Goal: Information Seeking & Learning: Learn about a topic

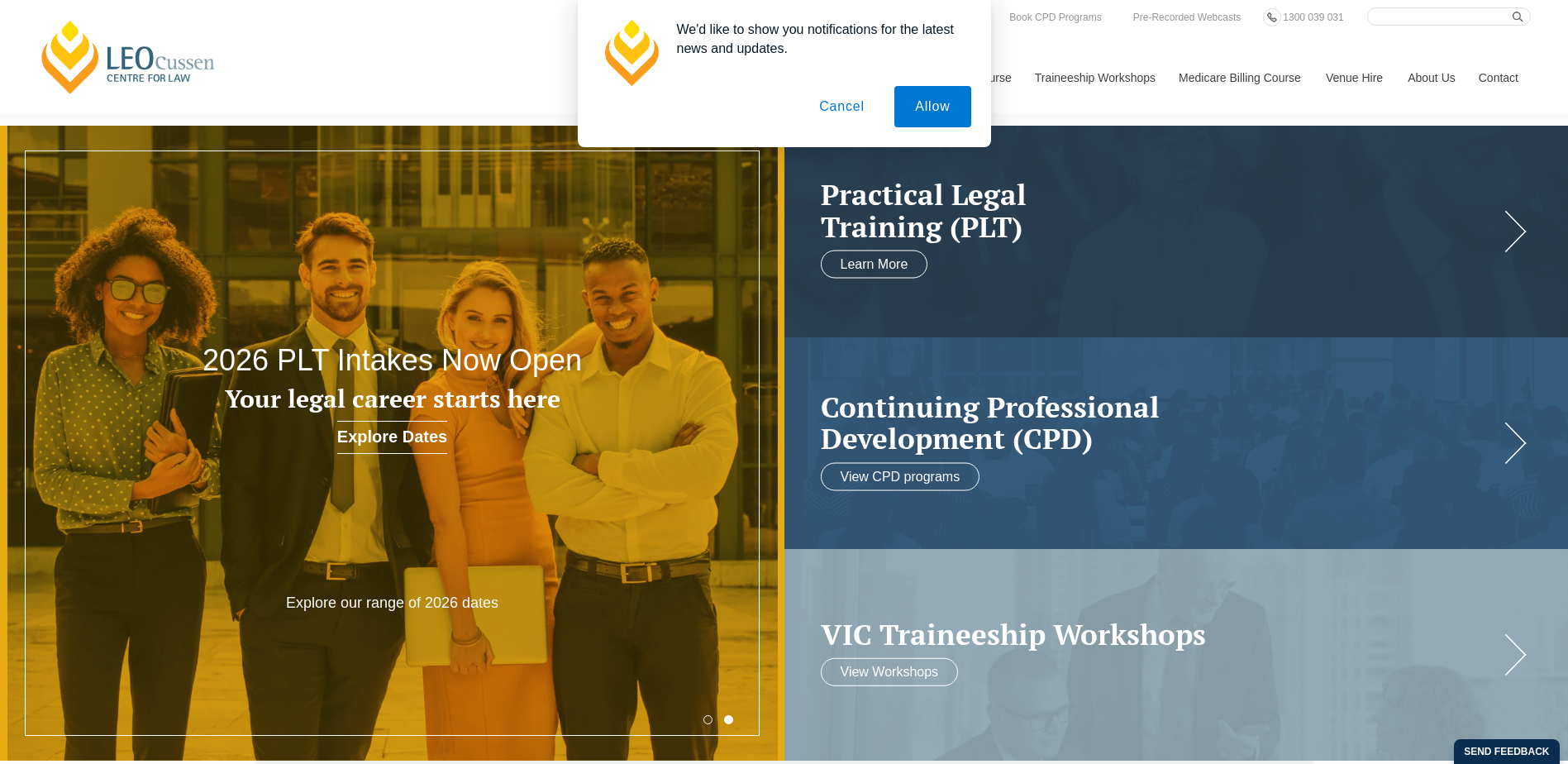
click at [852, 115] on button "Cancel" at bounding box center [842, 107] width 87 height 42
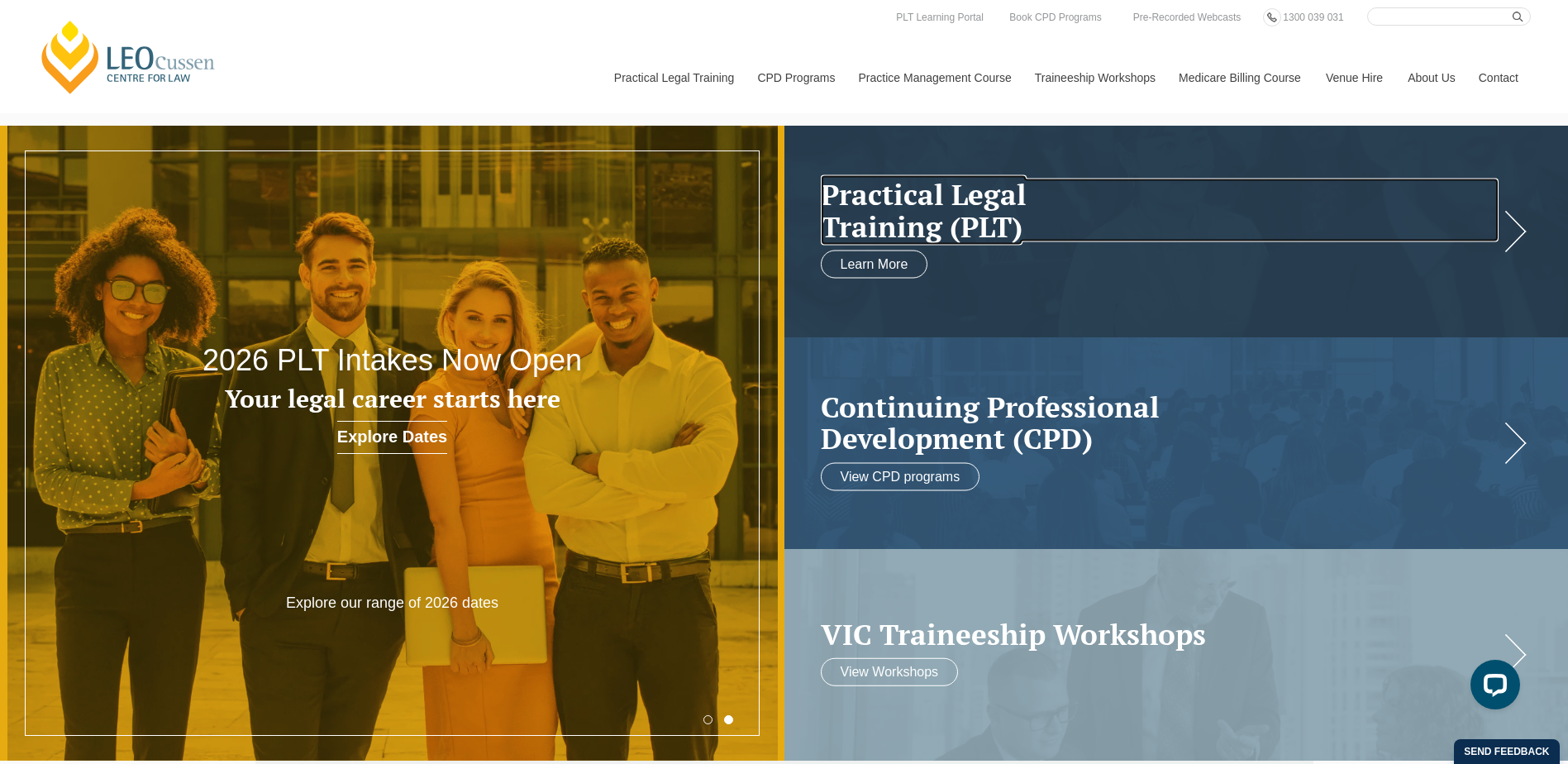
click at [880, 243] on h2 "Practical Legal Training (PLT)" at bounding box center [1160, 210] width 678 height 64
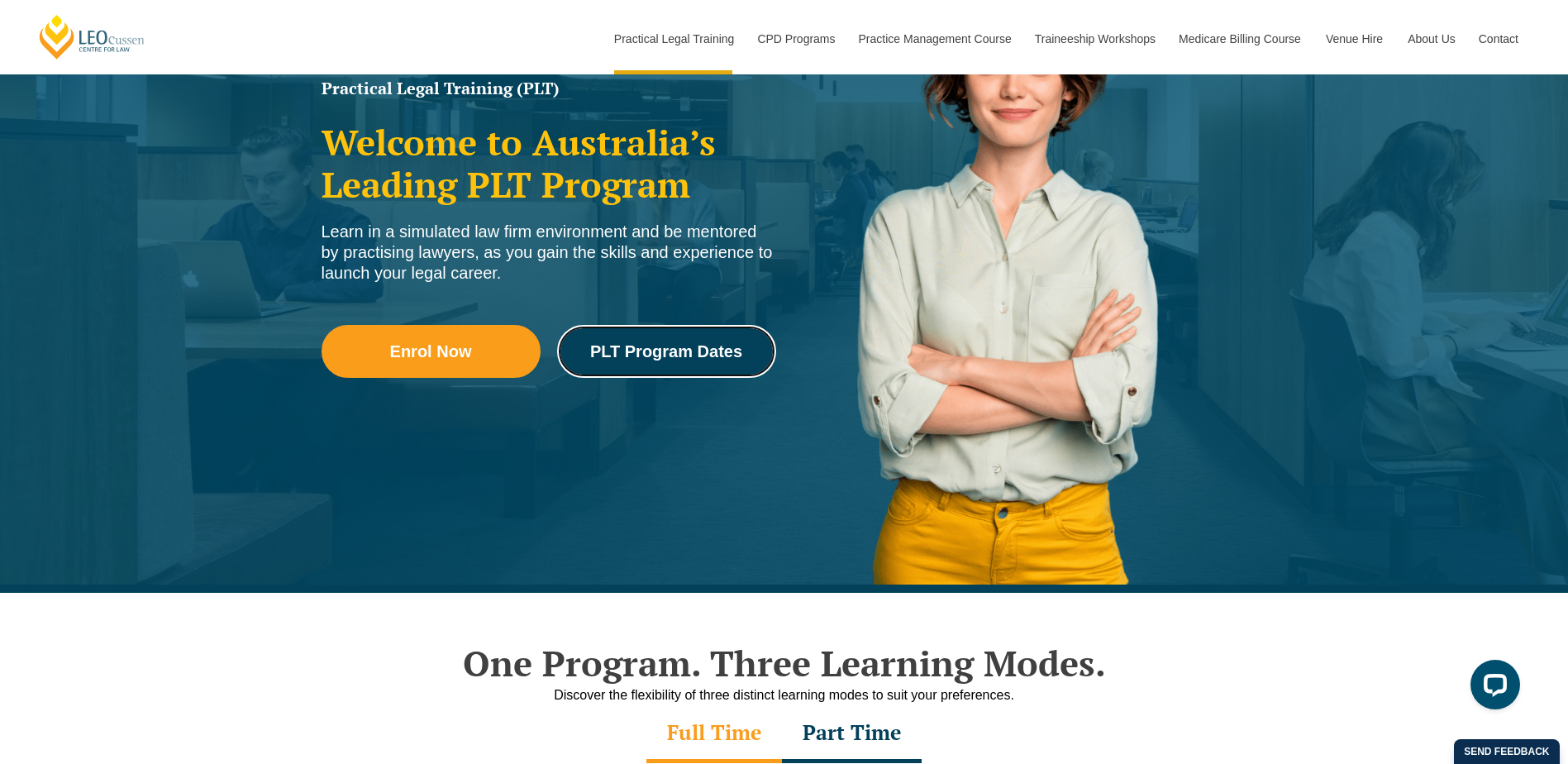
click at [676, 358] on span "PLT Program Dates" at bounding box center [666, 351] width 152 height 17
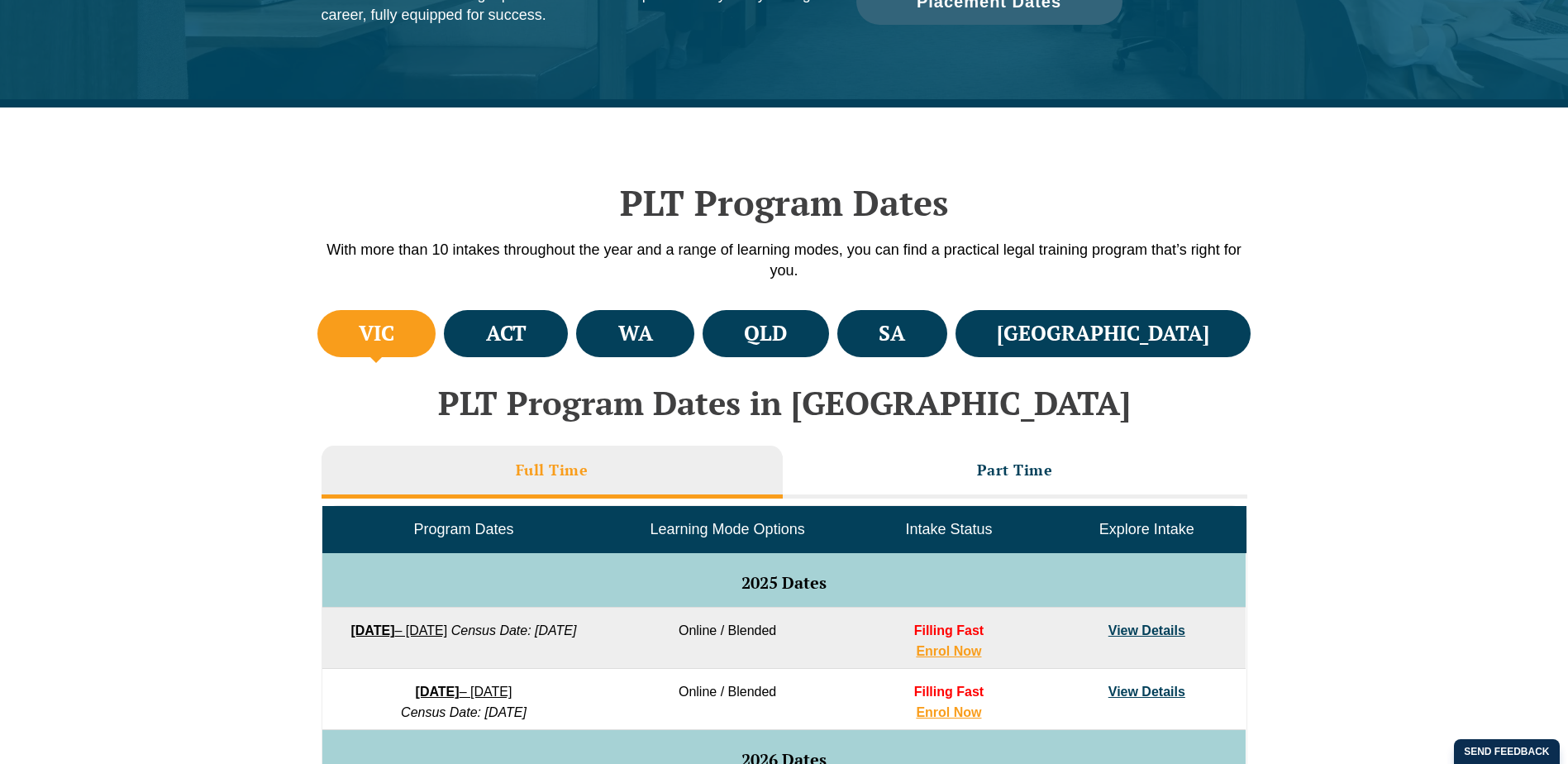
scroll to position [413, 0]
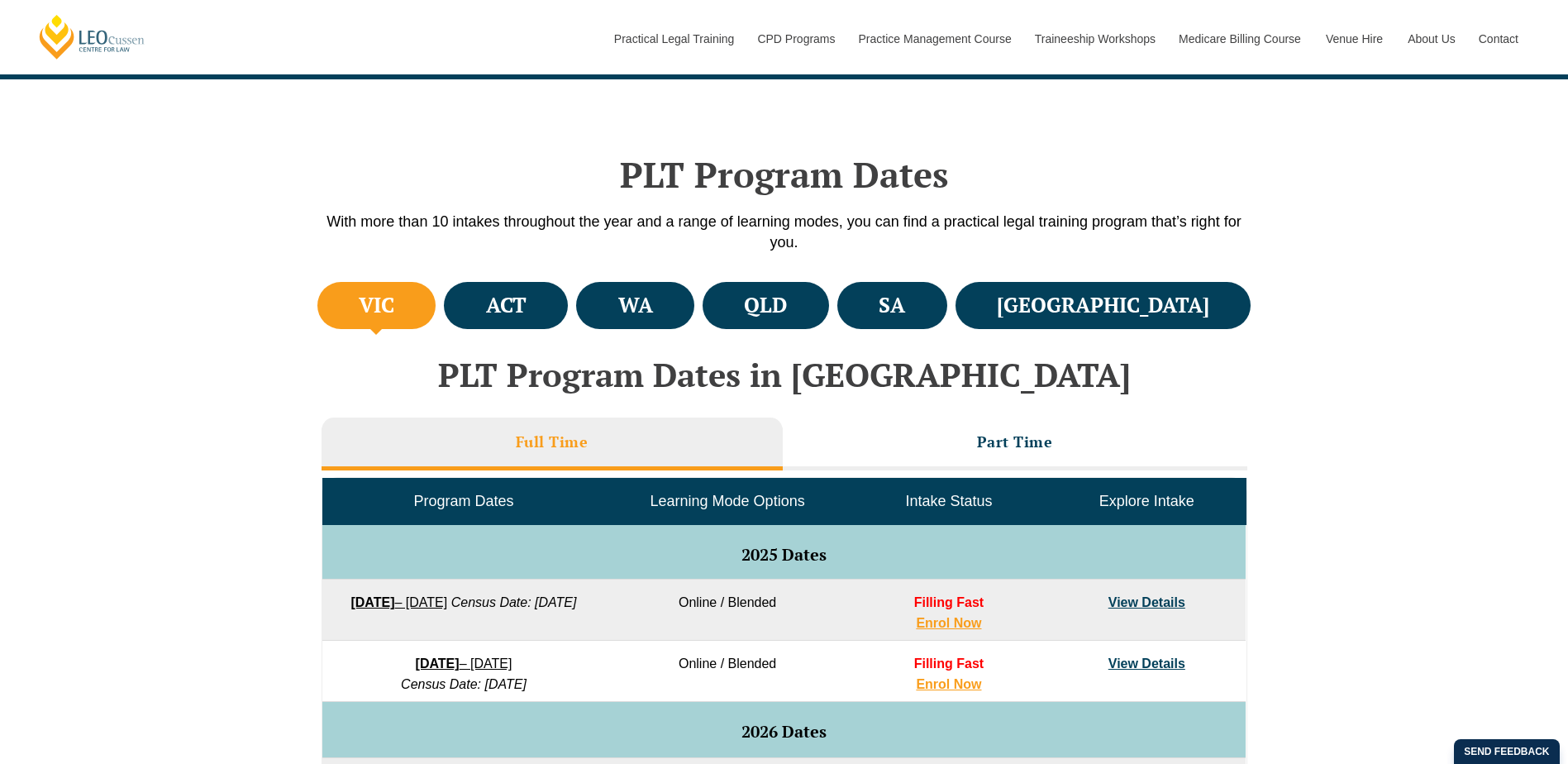
click at [1039, 438] on h3 "Part Time" at bounding box center [1015, 442] width 76 height 19
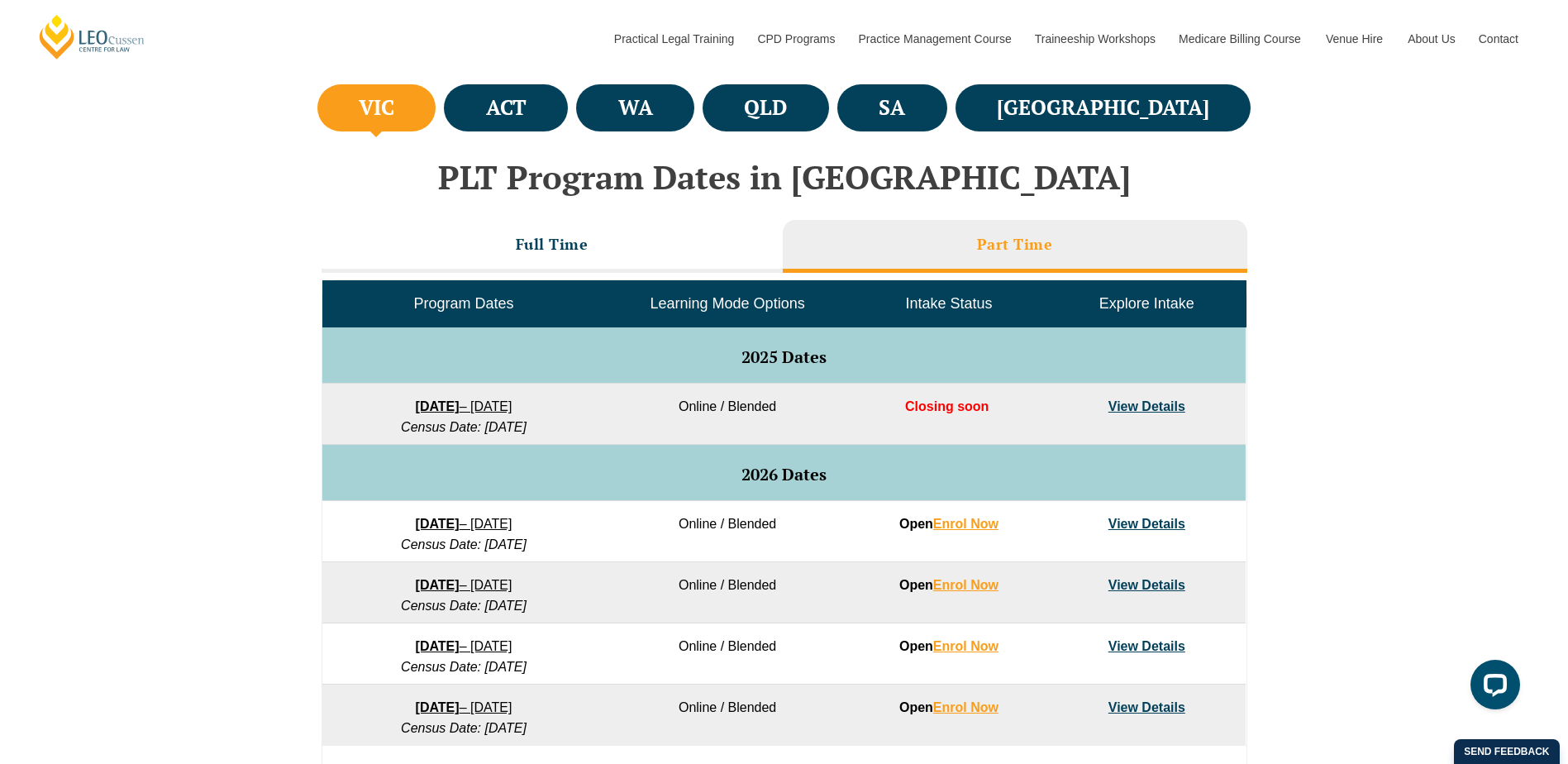
scroll to position [745, 0]
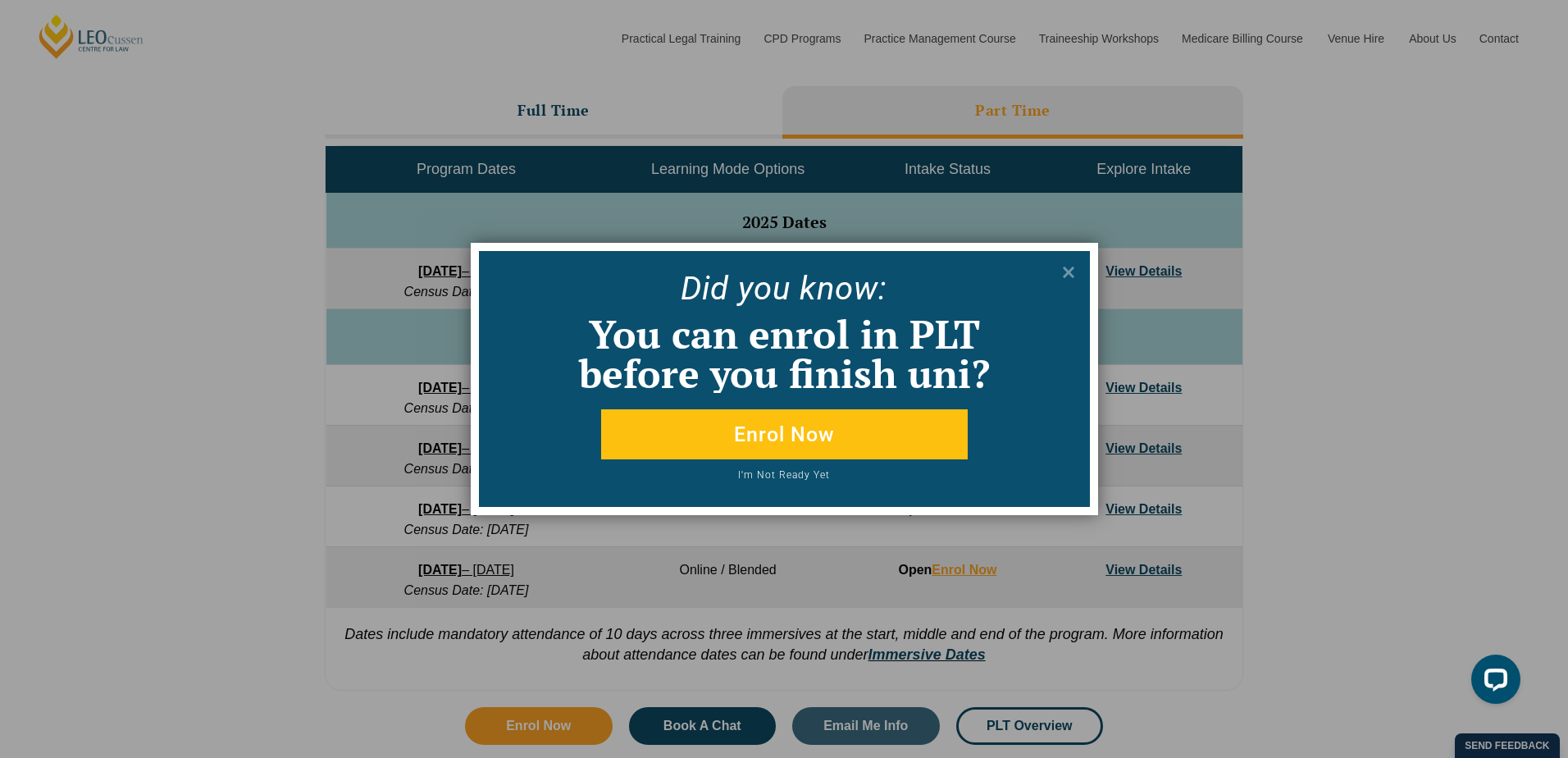
click at [1063, 275] on icon at bounding box center [1068, 272] width 18 height 18
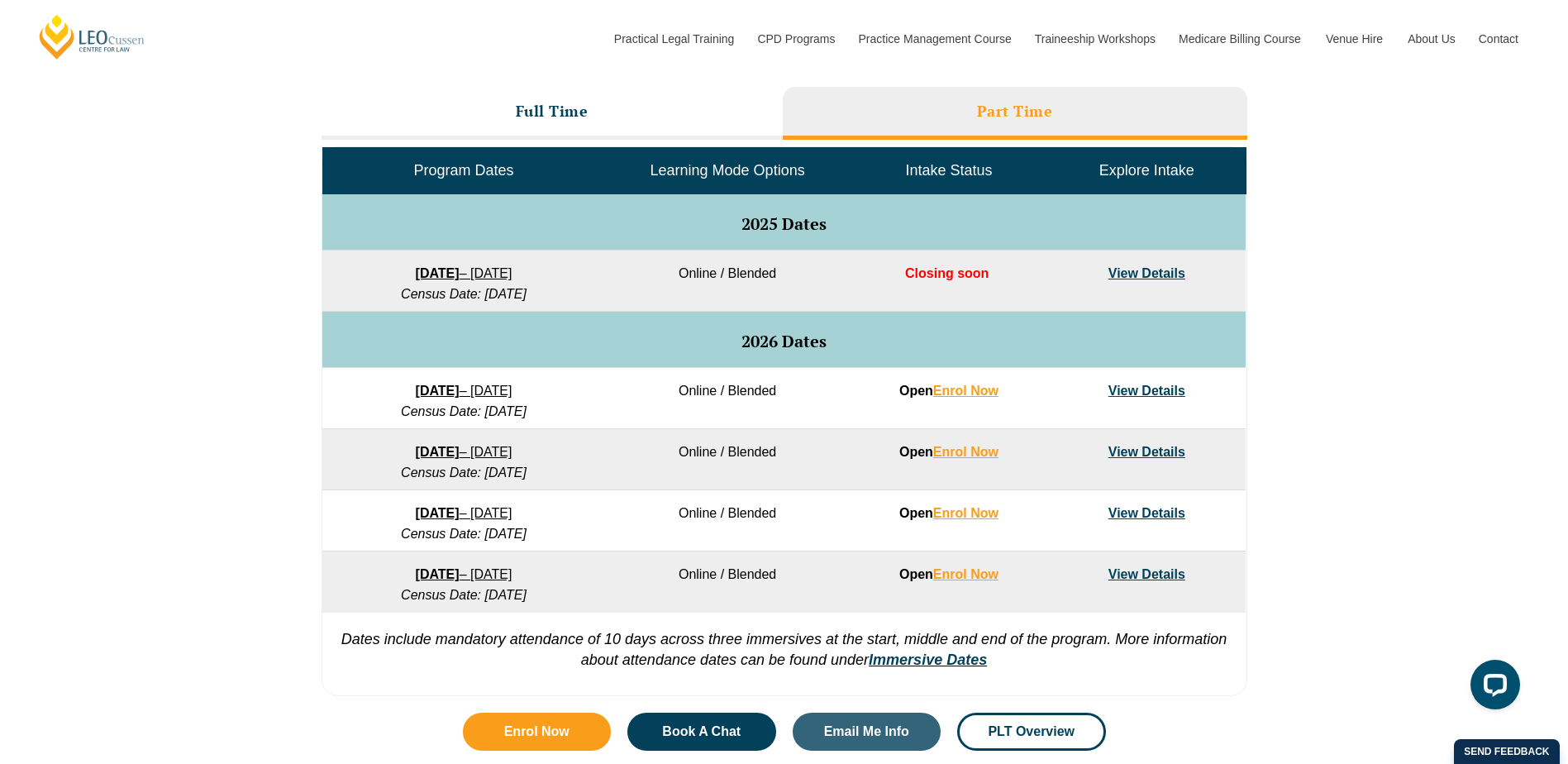
click at [561, 108] on h3 "Full Time" at bounding box center [552, 111] width 73 height 19
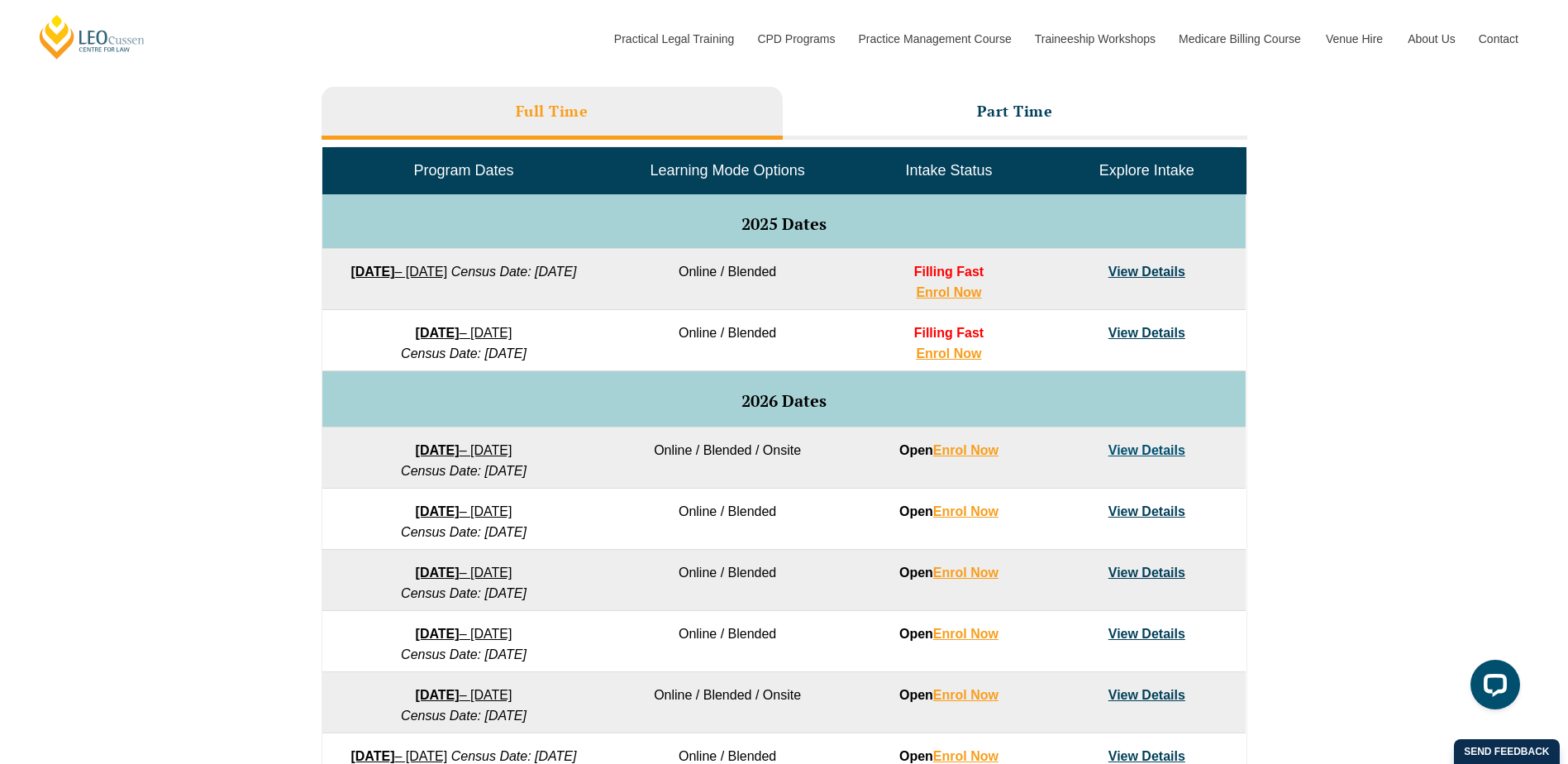
click at [1017, 106] on h3 "Part Time" at bounding box center [1015, 111] width 76 height 19
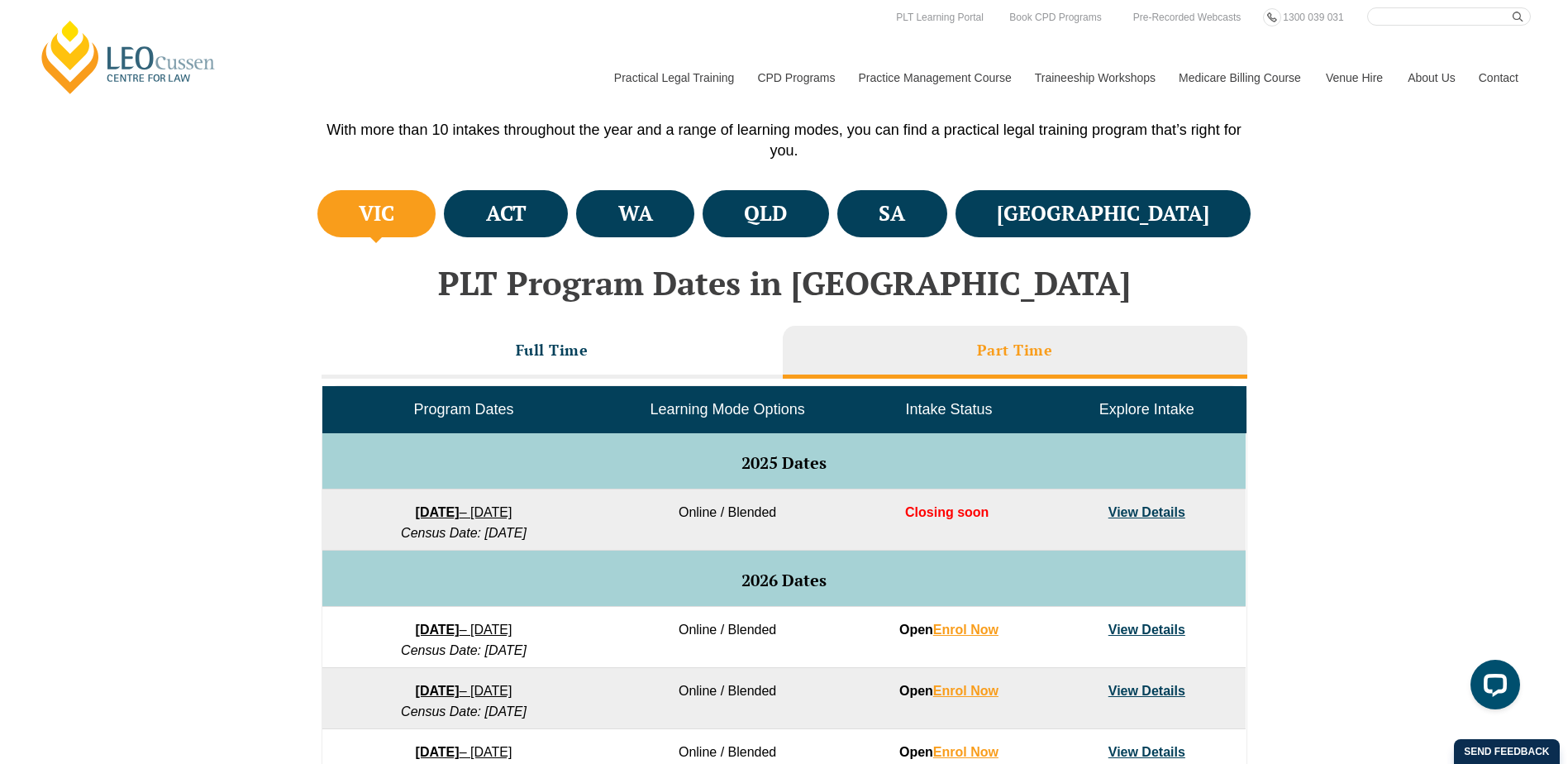
scroll to position [496, 0]
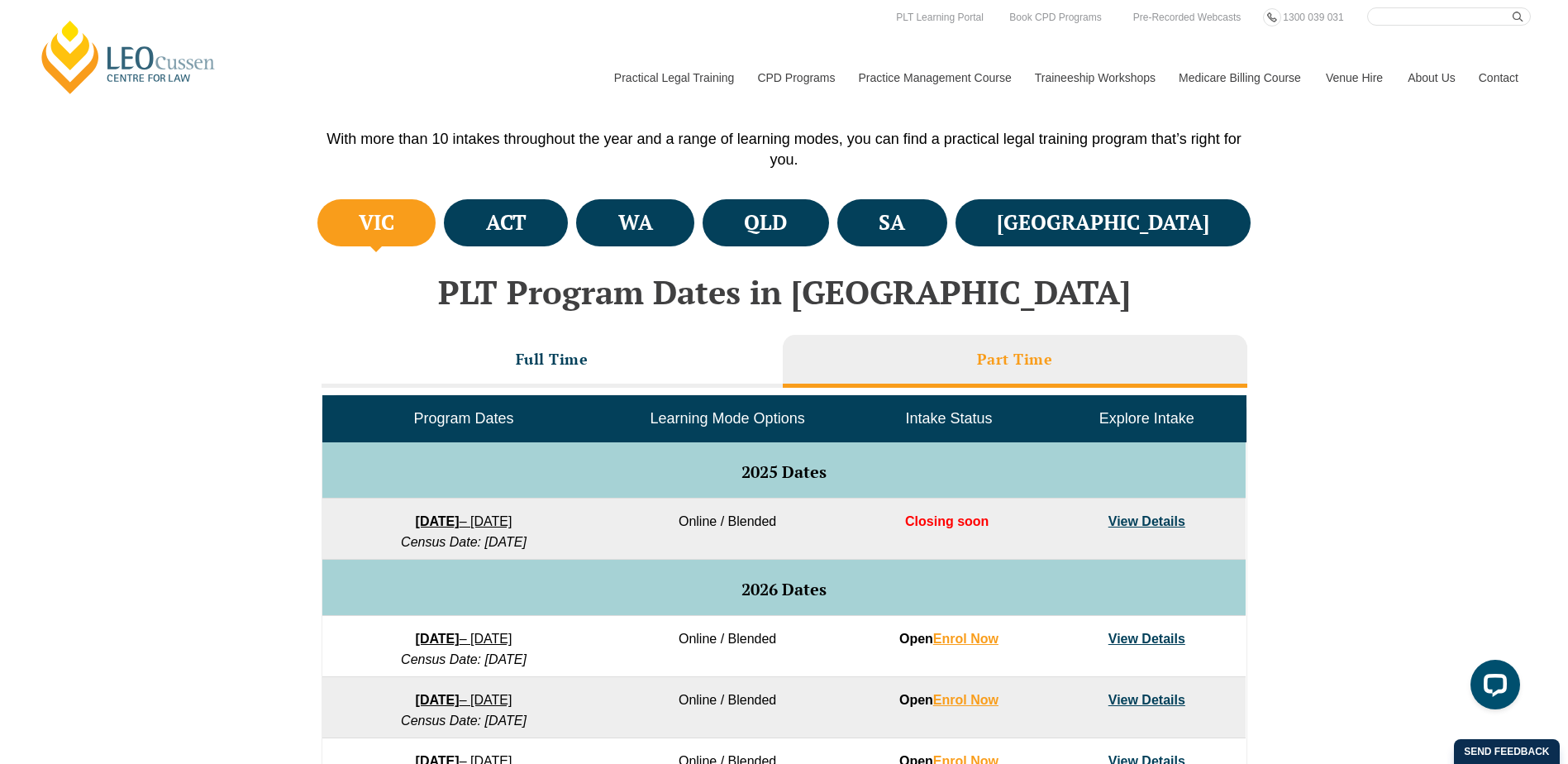
click at [555, 367] on h3 "Full Time" at bounding box center [552, 359] width 73 height 19
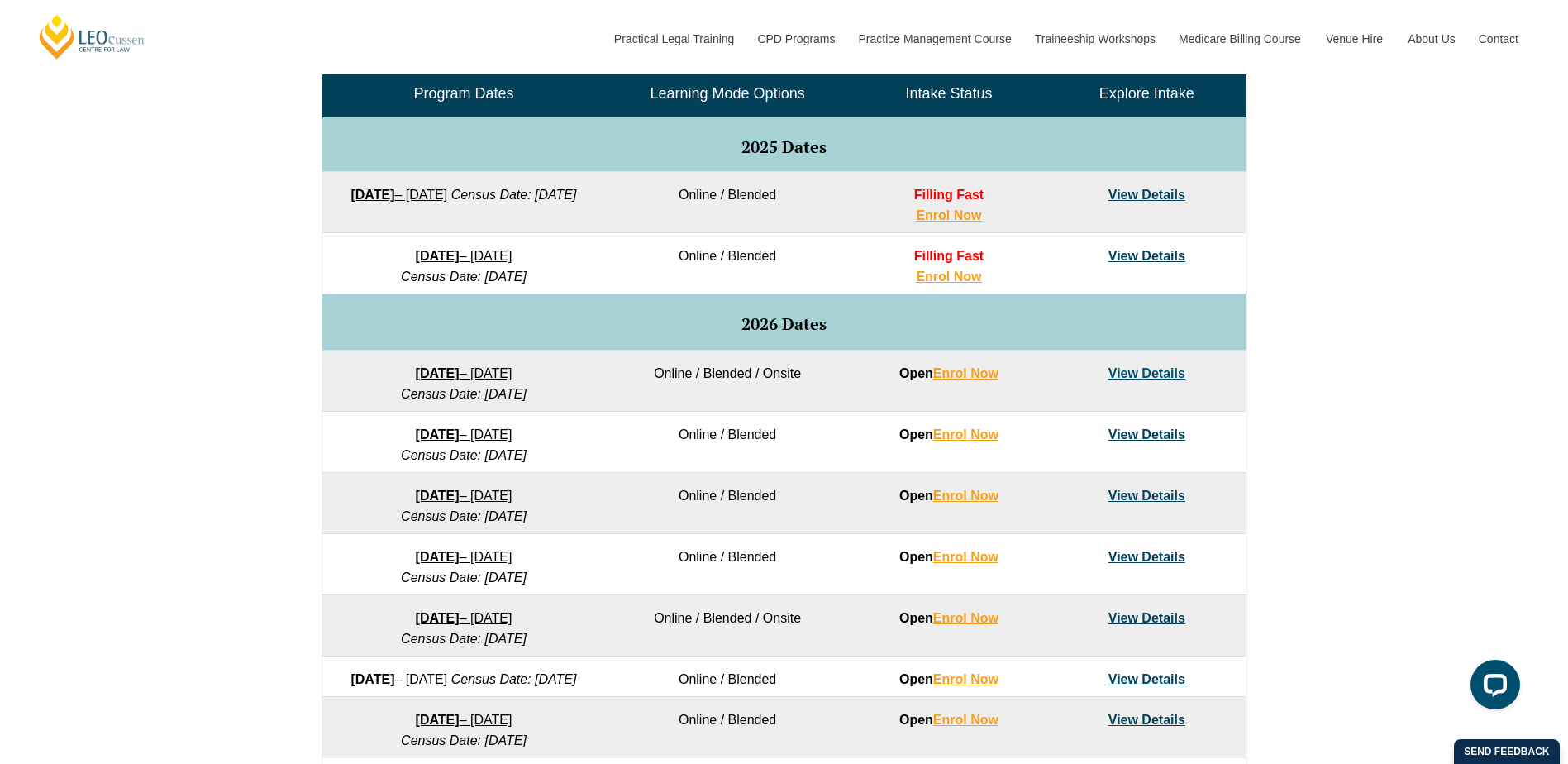
scroll to position [828, 0]
